Goal: Communication & Community: Answer question/provide support

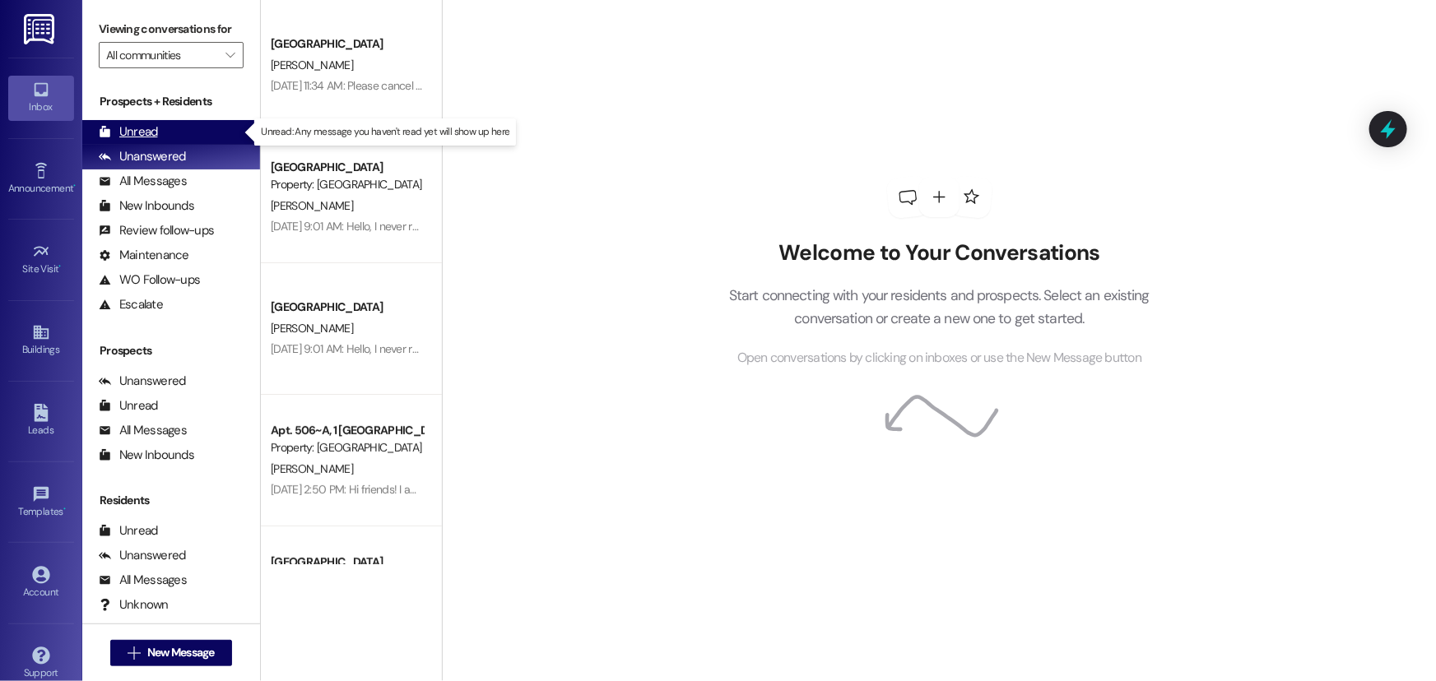
click at [124, 134] on div "Unread" at bounding box center [128, 131] width 59 height 17
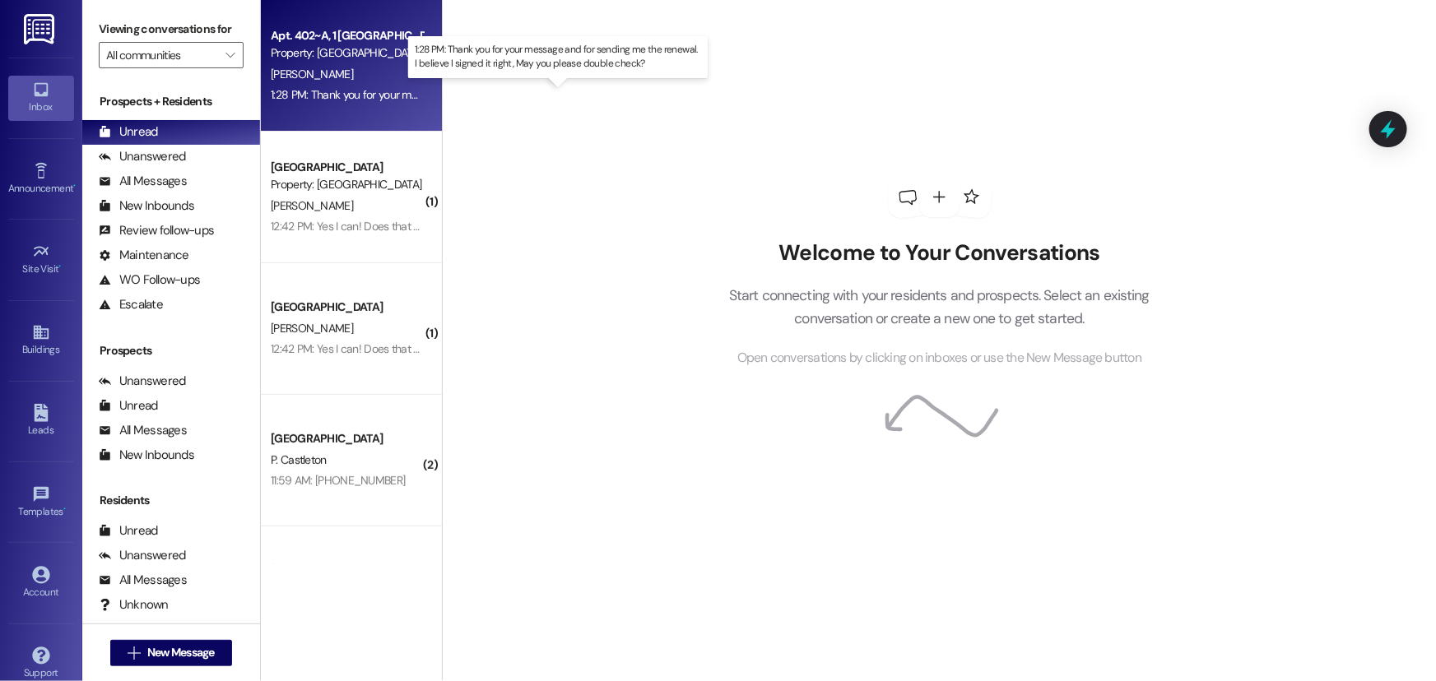
click at [321, 89] on div "1:28 PM: Thank you for your message and for sending me the renewal. I believe I…" at bounding box center [570, 94] width 599 height 15
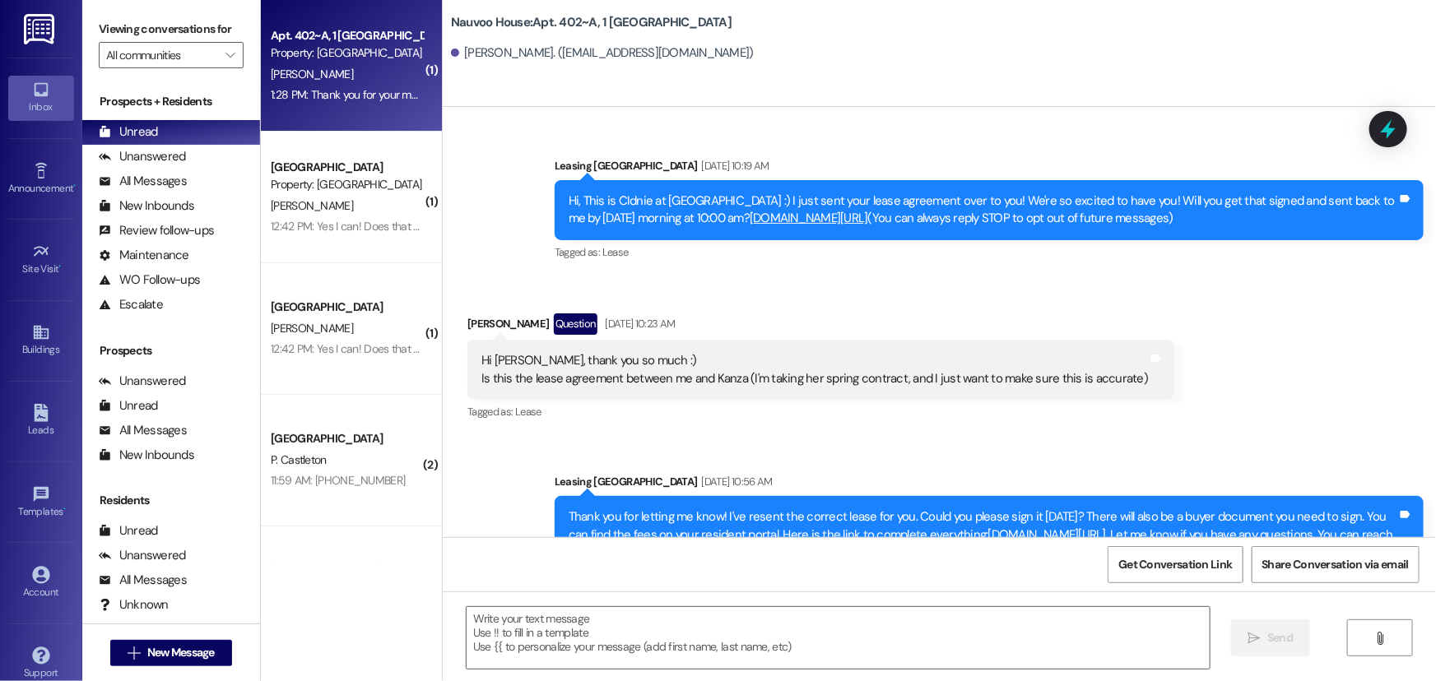
scroll to position [69198, 0]
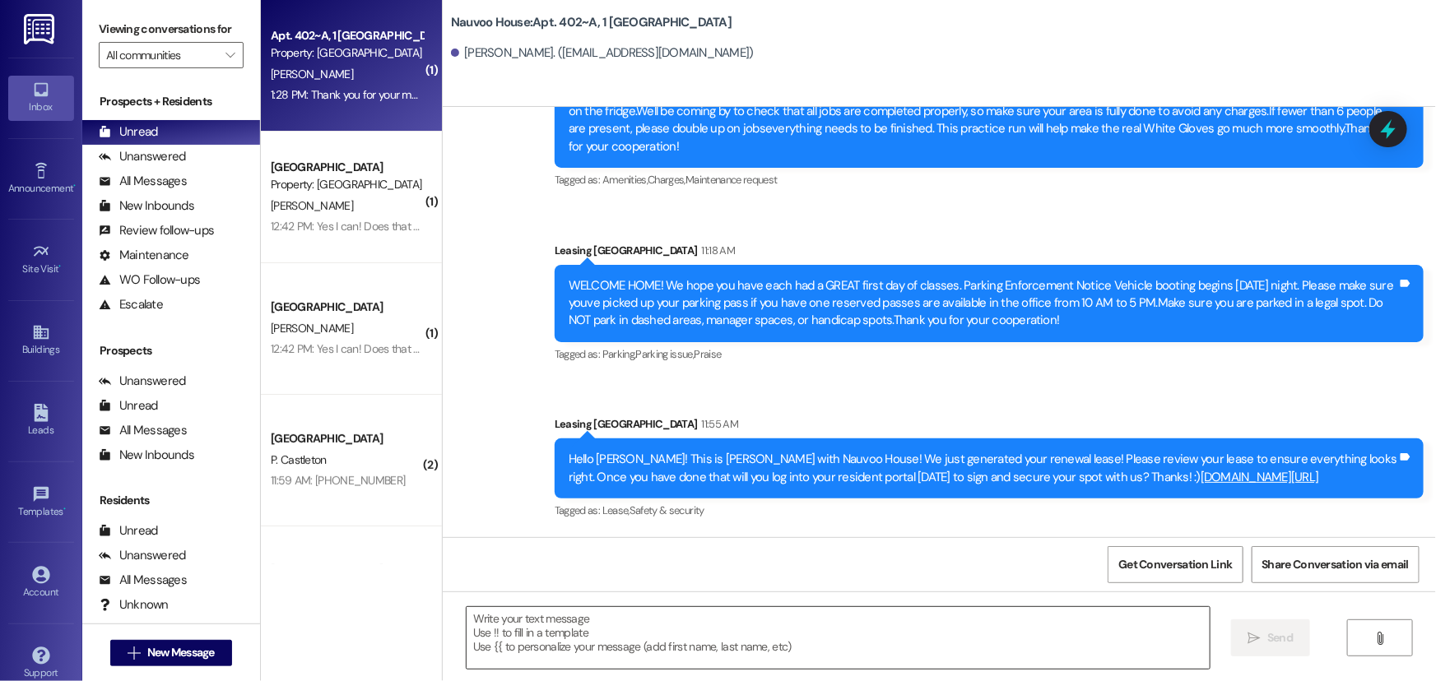
click at [550, 646] on textarea at bounding box center [837, 638] width 743 height 62
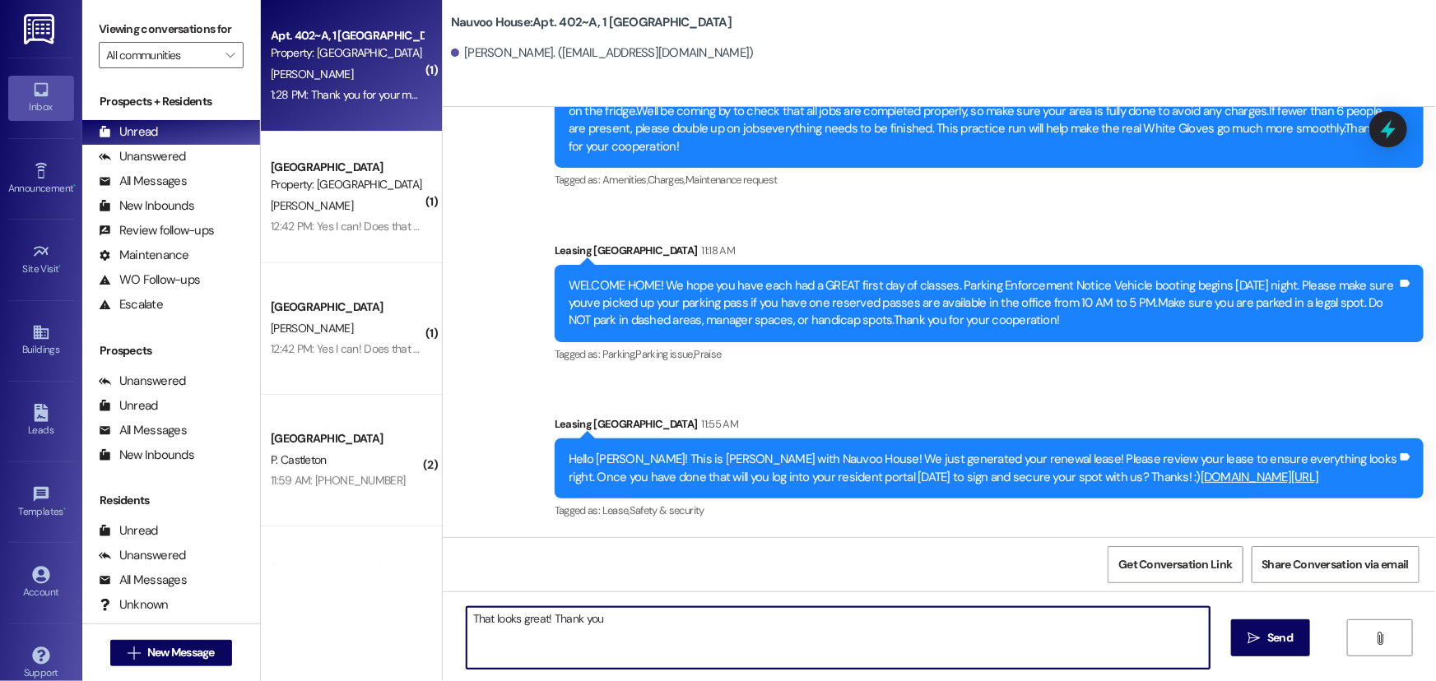
type textarea "That looks great! Thank you!"
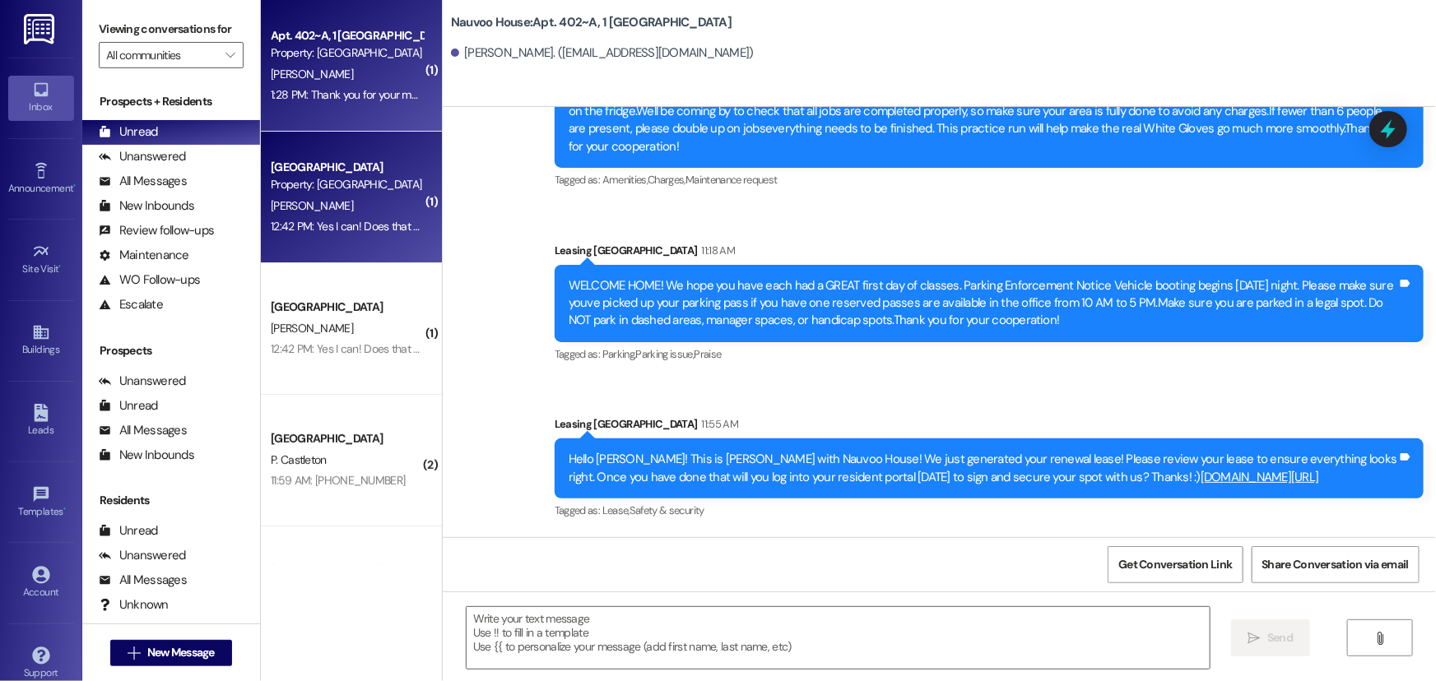
click at [313, 196] on div "[PERSON_NAME]" at bounding box center [346, 206] width 155 height 21
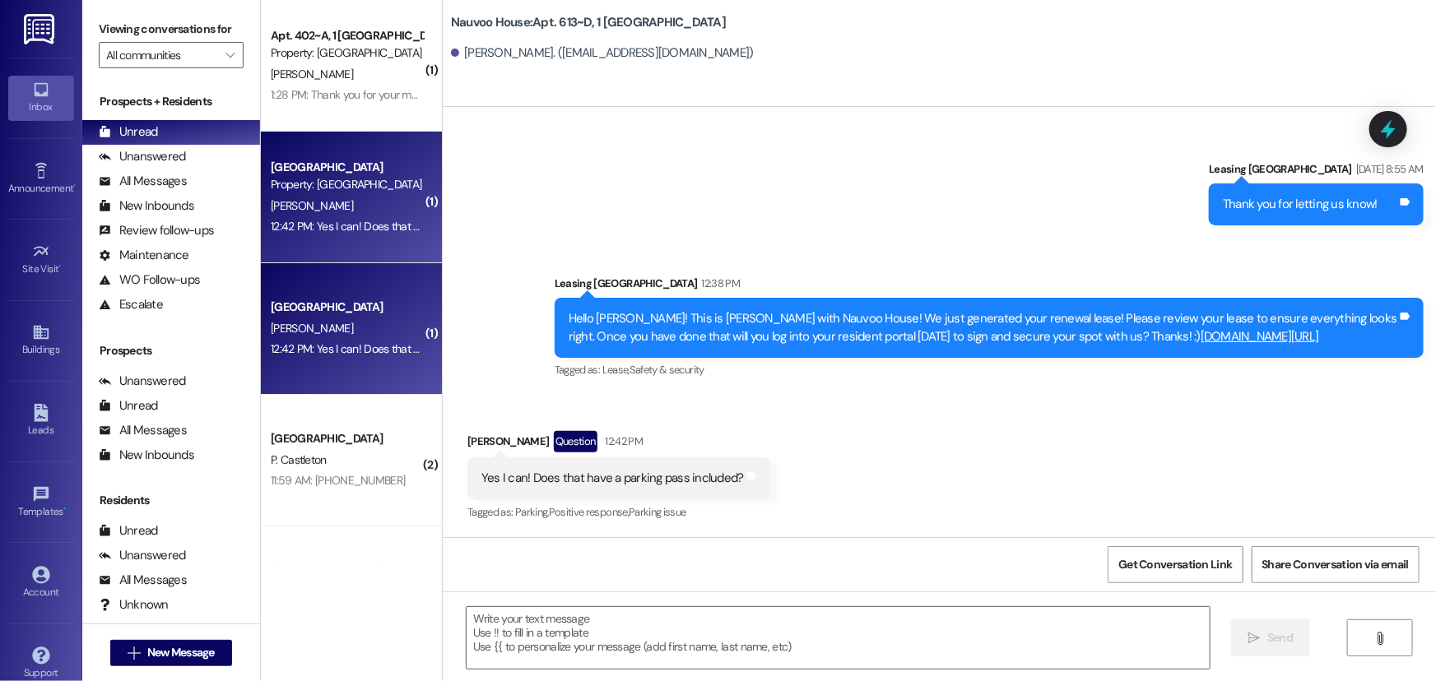
scroll to position [29845, 0]
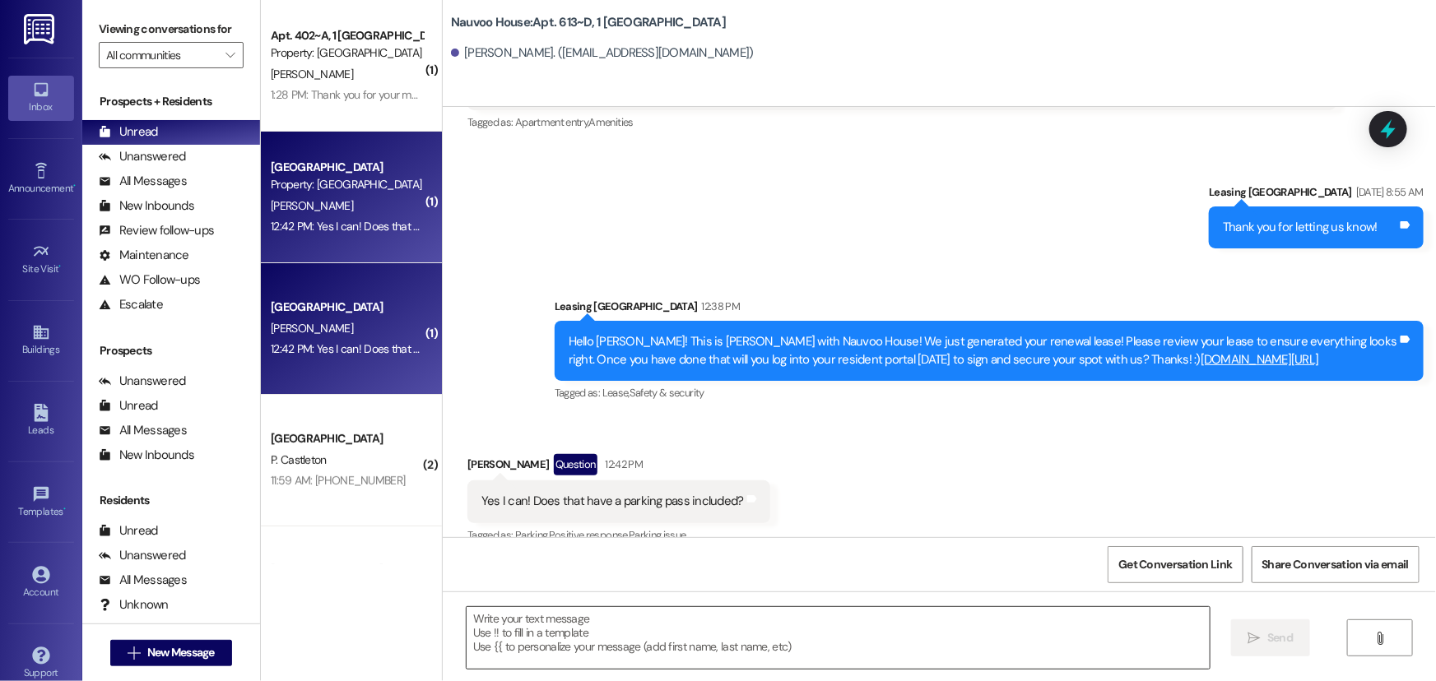
click at [524, 612] on textarea at bounding box center [837, 638] width 743 height 62
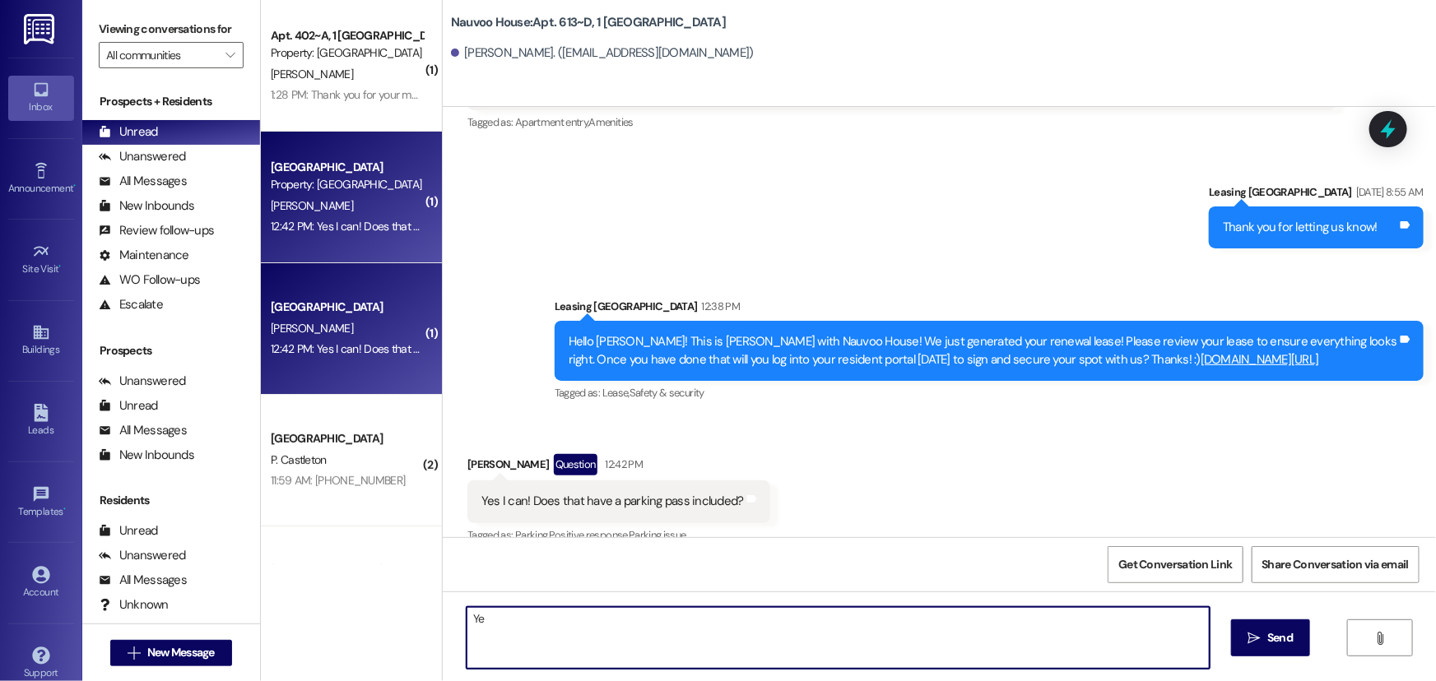
type textarea "Yes"
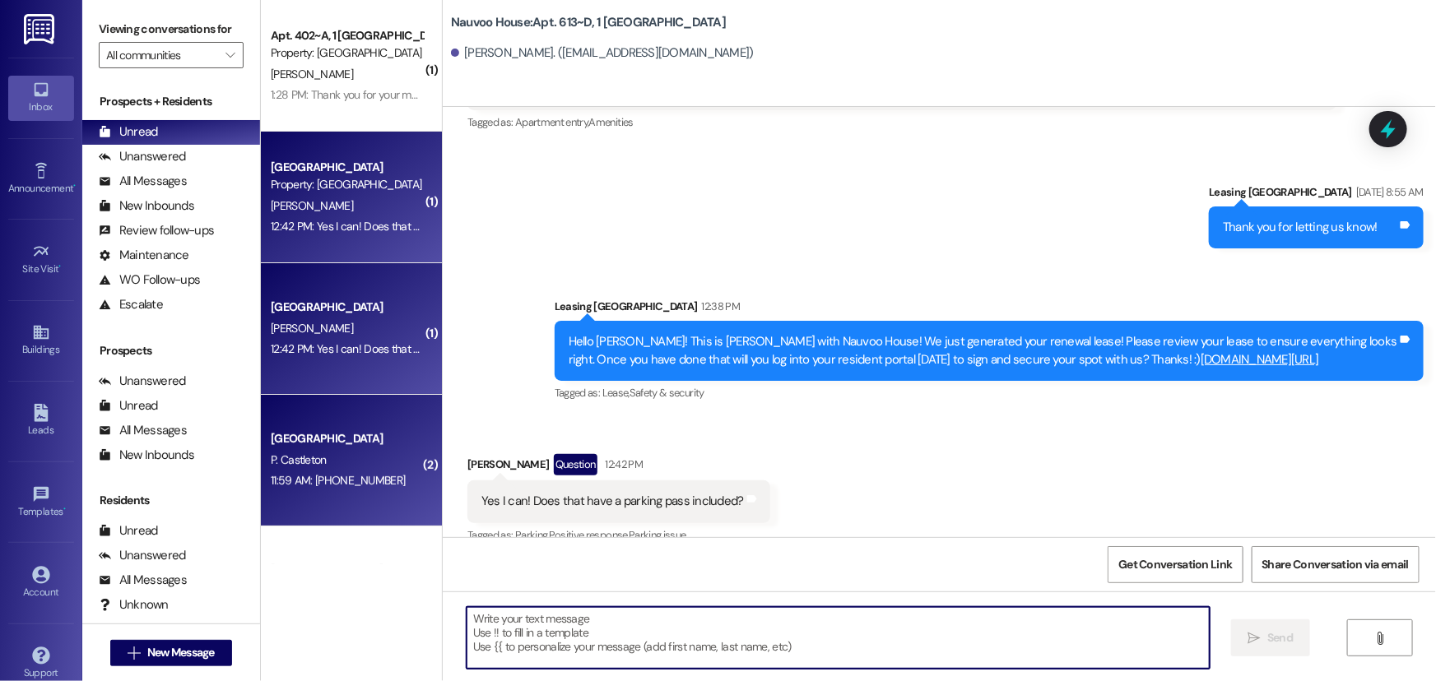
click at [362, 480] on div "11:59 AM: +1 (602) 772-1175 11:59 AM: +1 (602) 772-1175" at bounding box center [338, 480] width 134 height 15
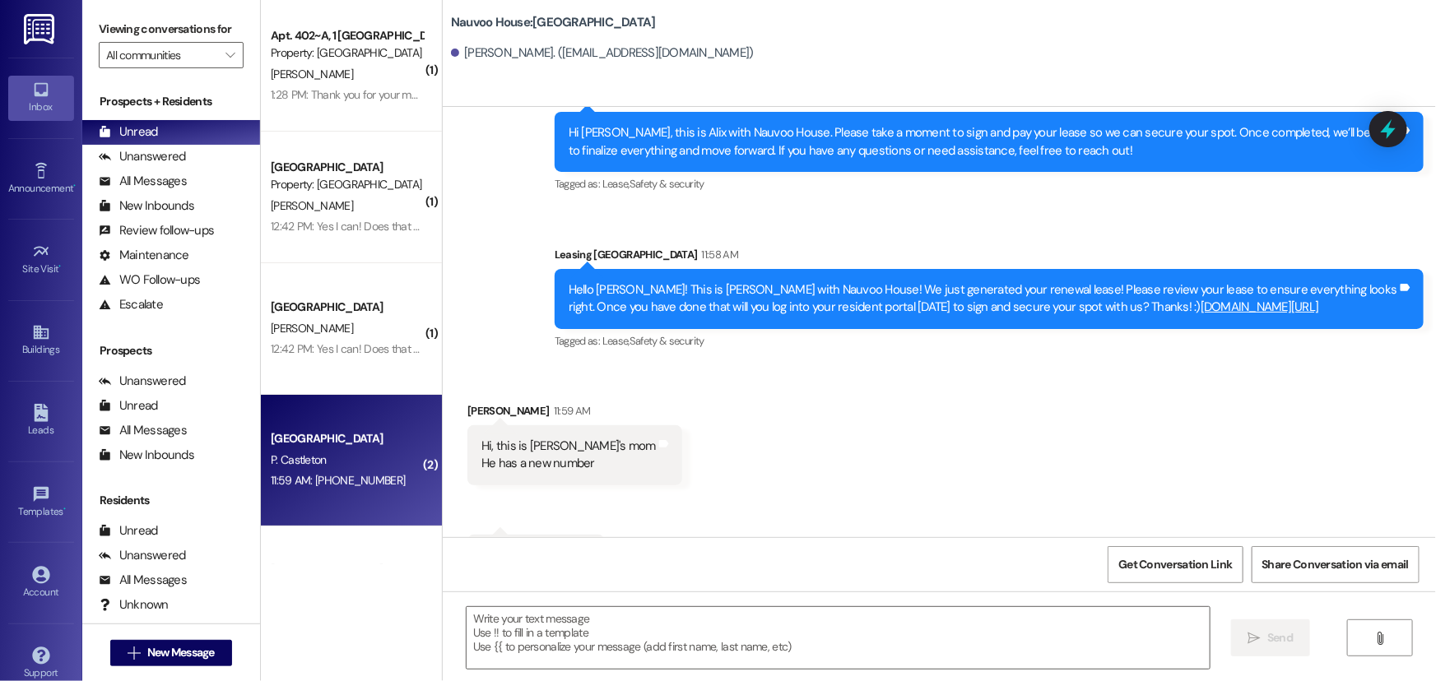
scroll to position [592, 0]
